Goal: Task Accomplishment & Management: Use online tool/utility

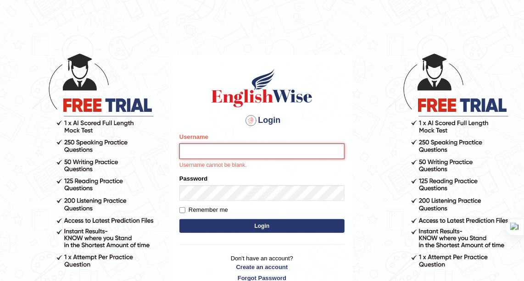
type input "zorbaenglish"
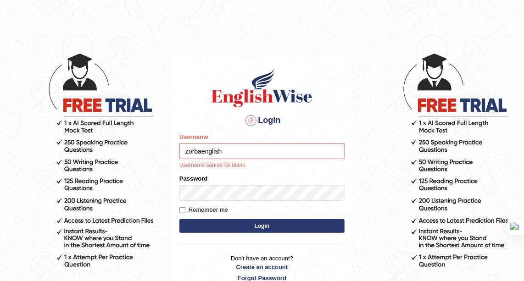
click at [225, 150] on input "zorbaenglish" at bounding box center [261, 152] width 165 height 16
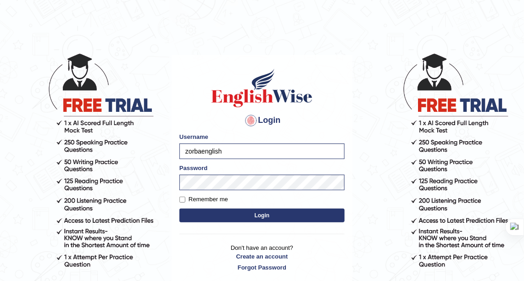
click at [247, 207] on form "Please fix the following errors: Username zorbaenglish Password Remember me Log…" at bounding box center [261, 179] width 165 height 92
click at [257, 213] on button "Login" at bounding box center [261, 216] width 165 height 14
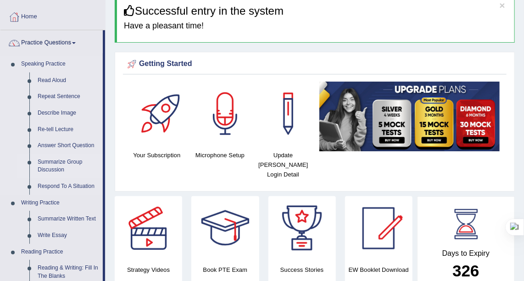
click at [63, 158] on link "Summarize Group Discussion" at bounding box center [67, 166] width 69 height 24
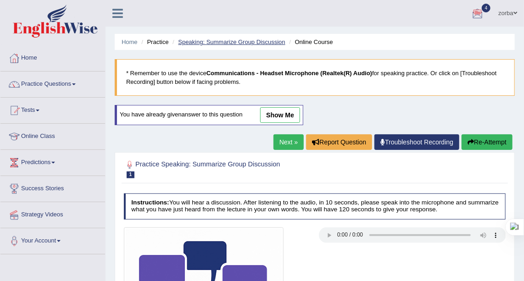
click at [217, 44] on link "Speaking: Summarize Group Discussion" at bounding box center [231, 42] width 107 height 7
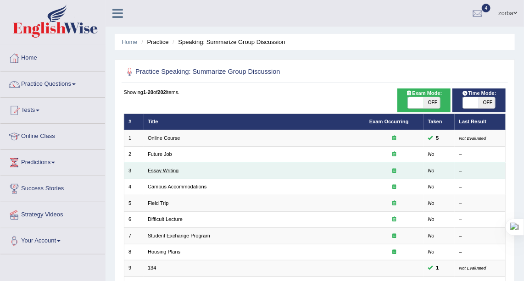
click at [170, 171] on link "Essay Writing" at bounding box center [163, 171] width 31 height 6
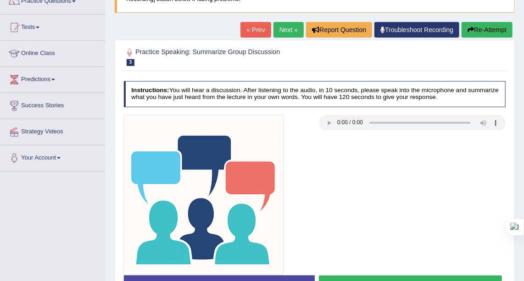
drag, startPoint x: 346, startPoint y: 42, endPoint x: 356, endPoint y: 67, distance: 26.4
click at [346, 42] on div "Practice Speaking: Summarize Group Discussion 3 Essay Writing Instructions: You…" at bounding box center [315, 175] width 400 height 270
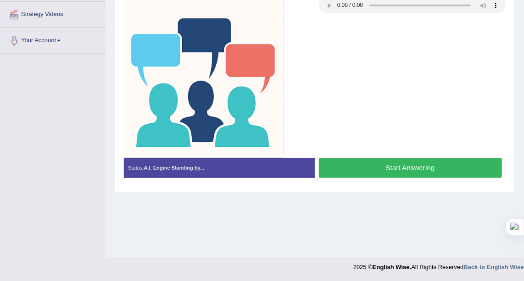
scroll to position [117, 0]
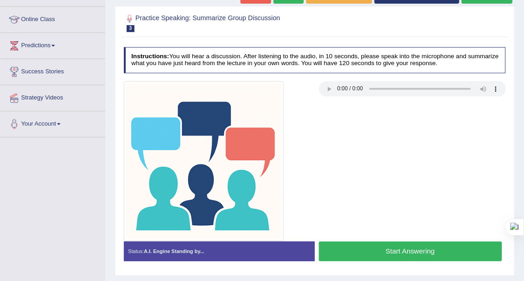
click at [426, 252] on button "Start Answering" at bounding box center [410, 252] width 183 height 20
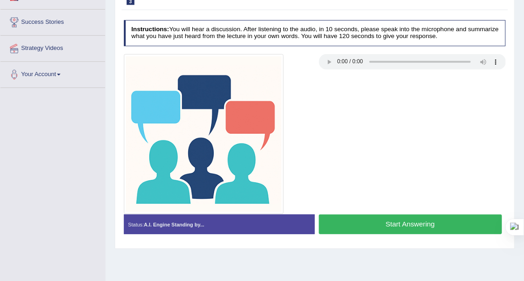
scroll to position [167, 0]
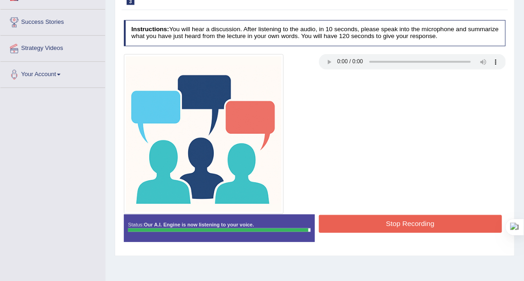
click at [399, 215] on button "Stop Recording" at bounding box center [410, 224] width 183 height 18
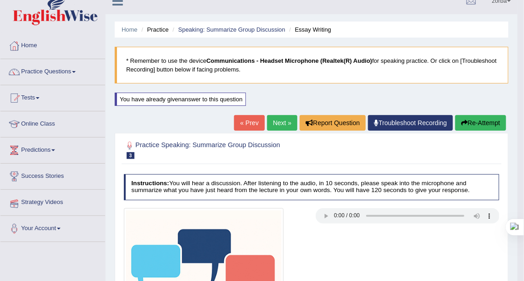
scroll to position [0, 0]
